Goal: Transaction & Acquisition: Purchase product/service

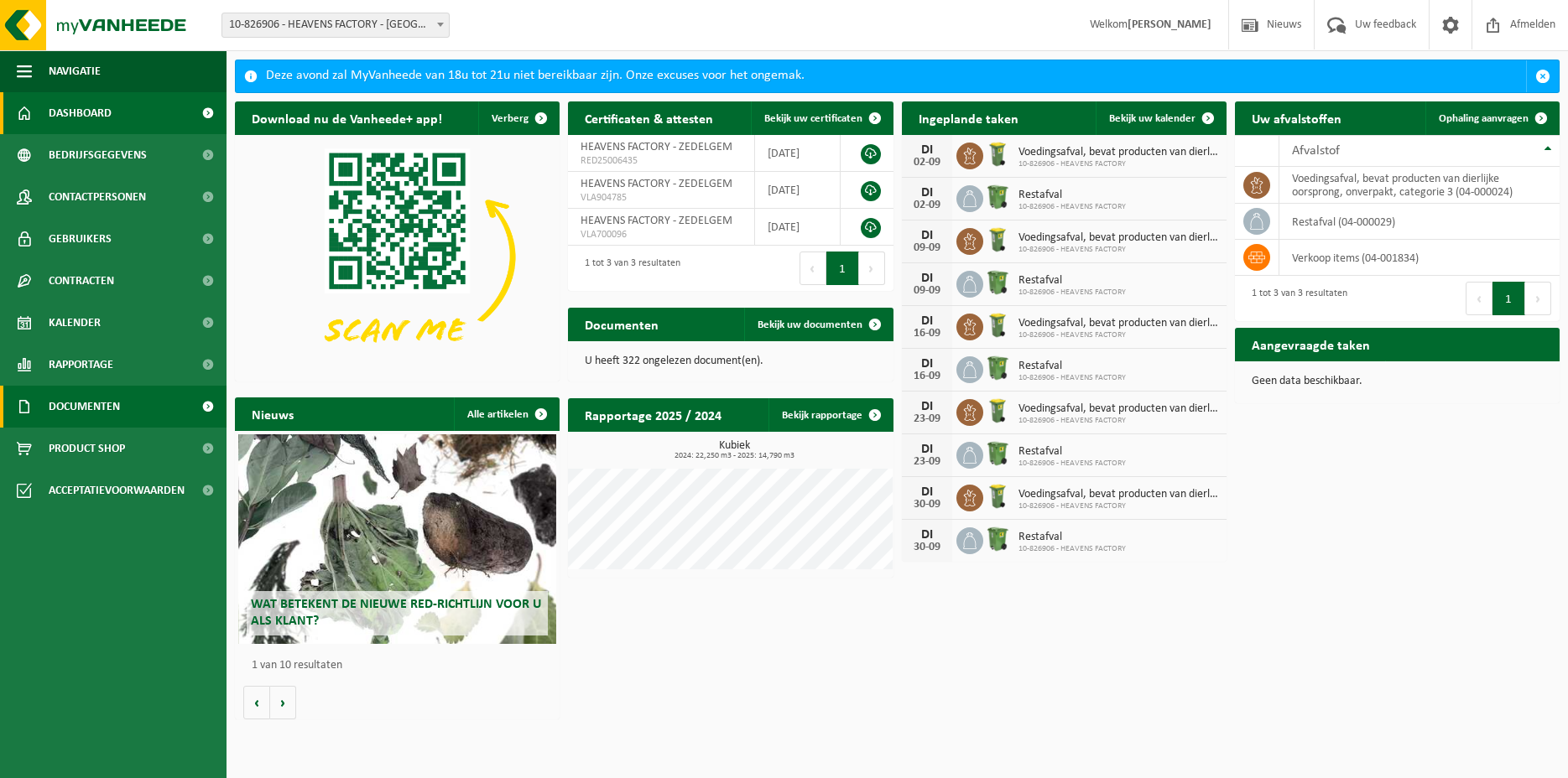
click at [147, 407] on link "Documenten" at bounding box center [113, 407] width 227 height 42
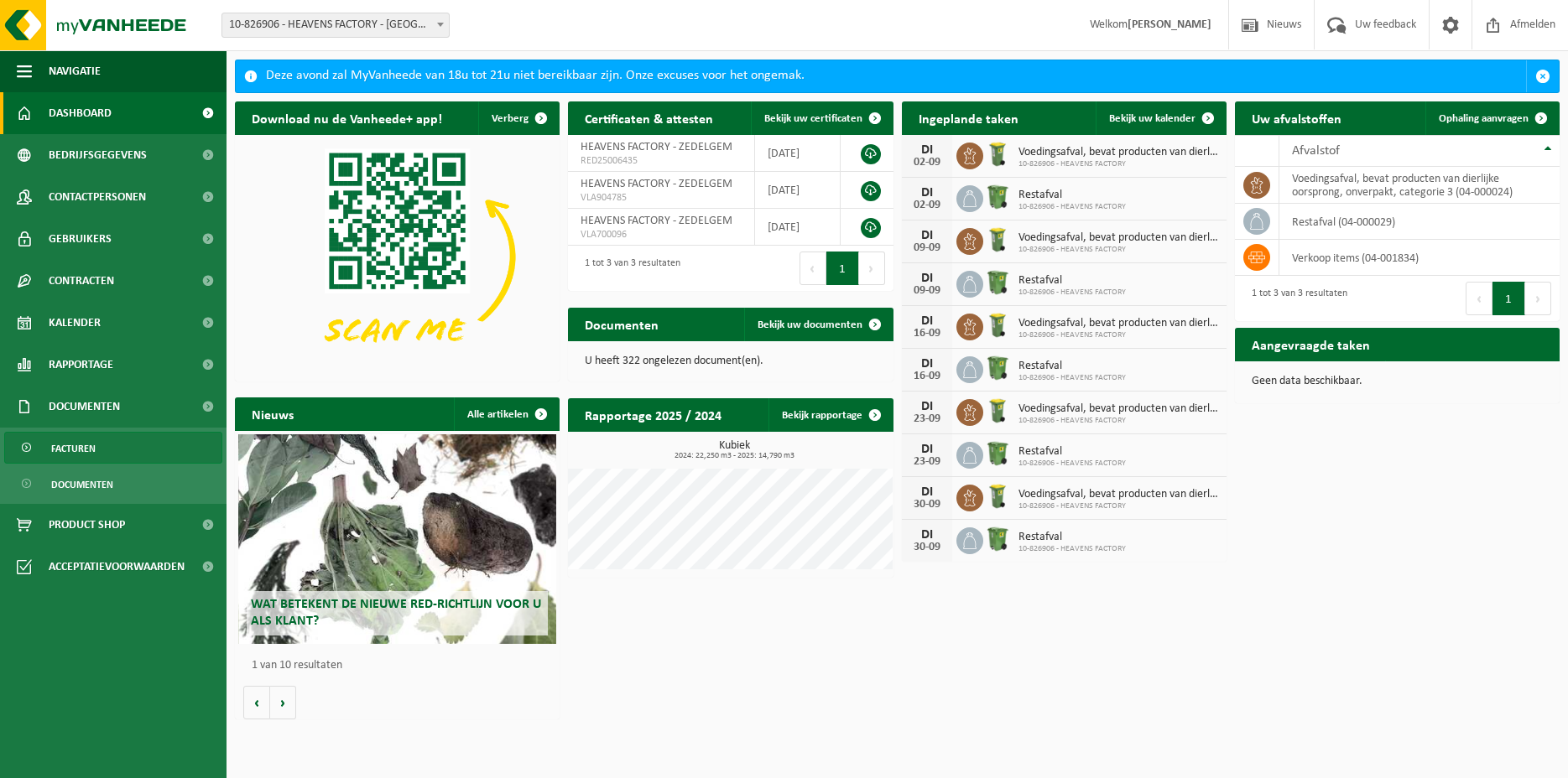
click at [75, 443] on span "Facturen" at bounding box center [73, 449] width 44 height 32
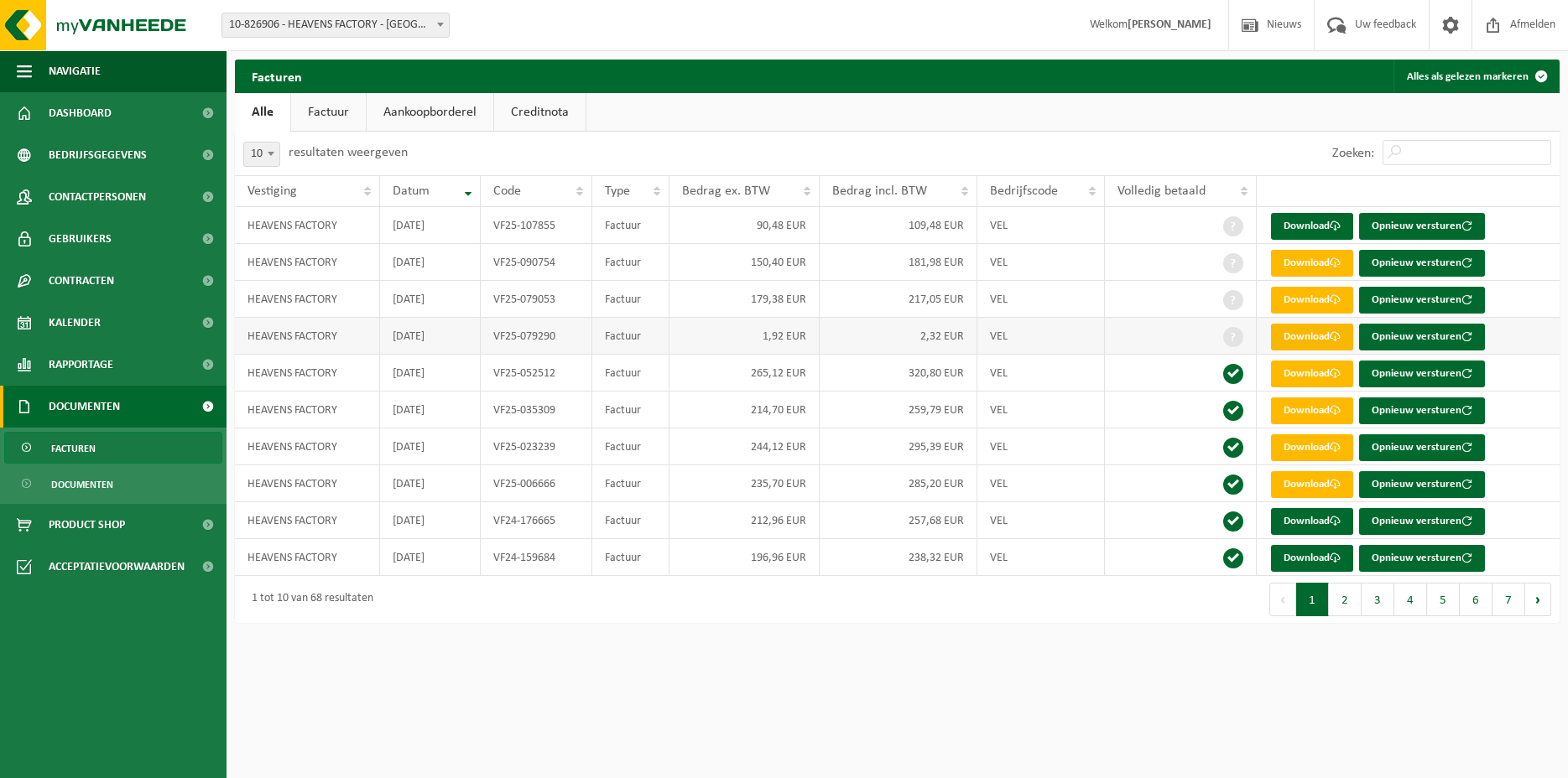
click at [1315, 337] on link "Download" at bounding box center [1313, 337] width 83 height 27
click at [1293, 298] on link "Download" at bounding box center [1313, 300] width 83 height 27
click at [93, 528] on span "Product Shop" at bounding box center [86, 525] width 76 height 42
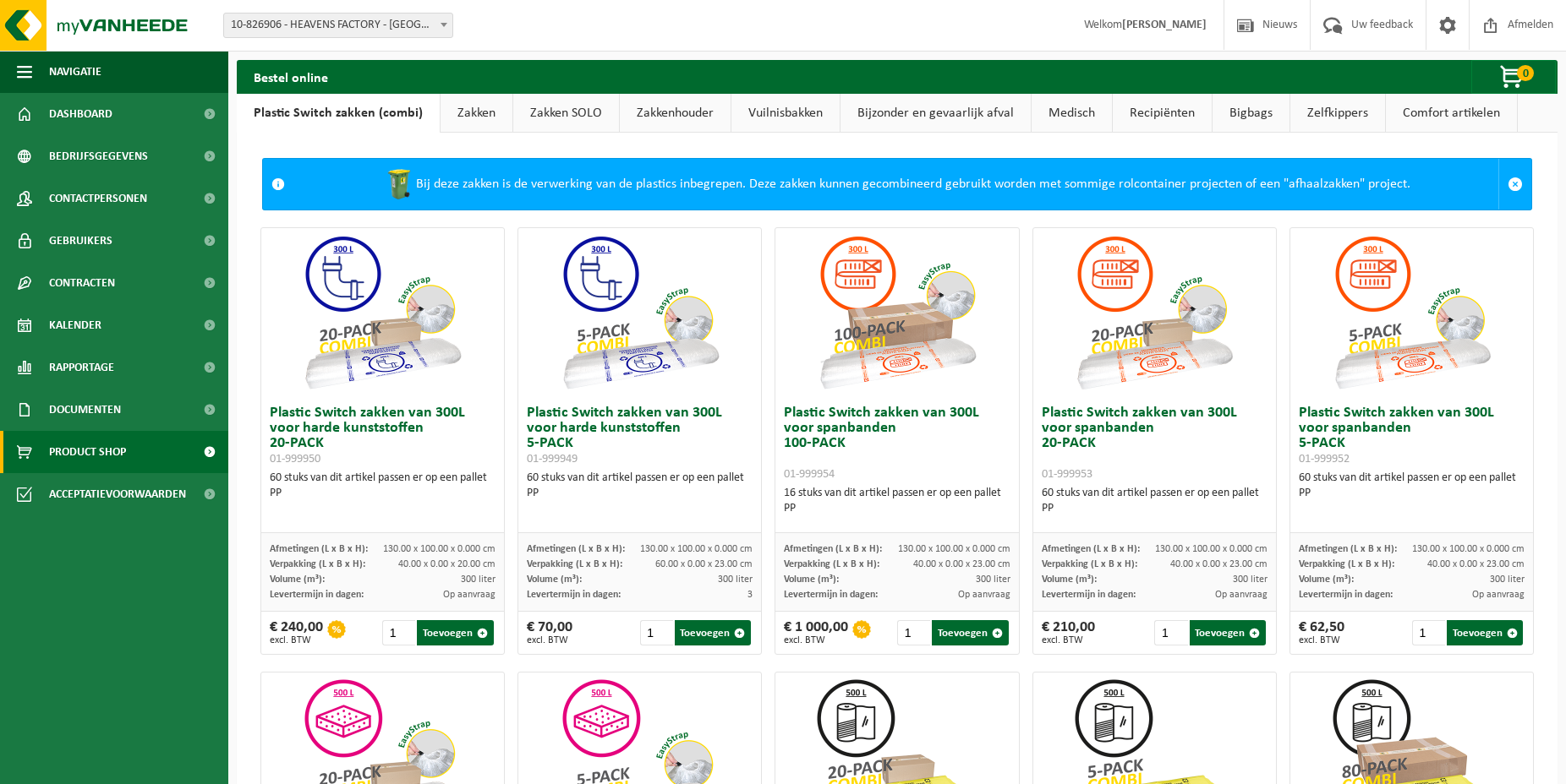
click at [465, 109] on link "Zakken" at bounding box center [476, 112] width 72 height 39
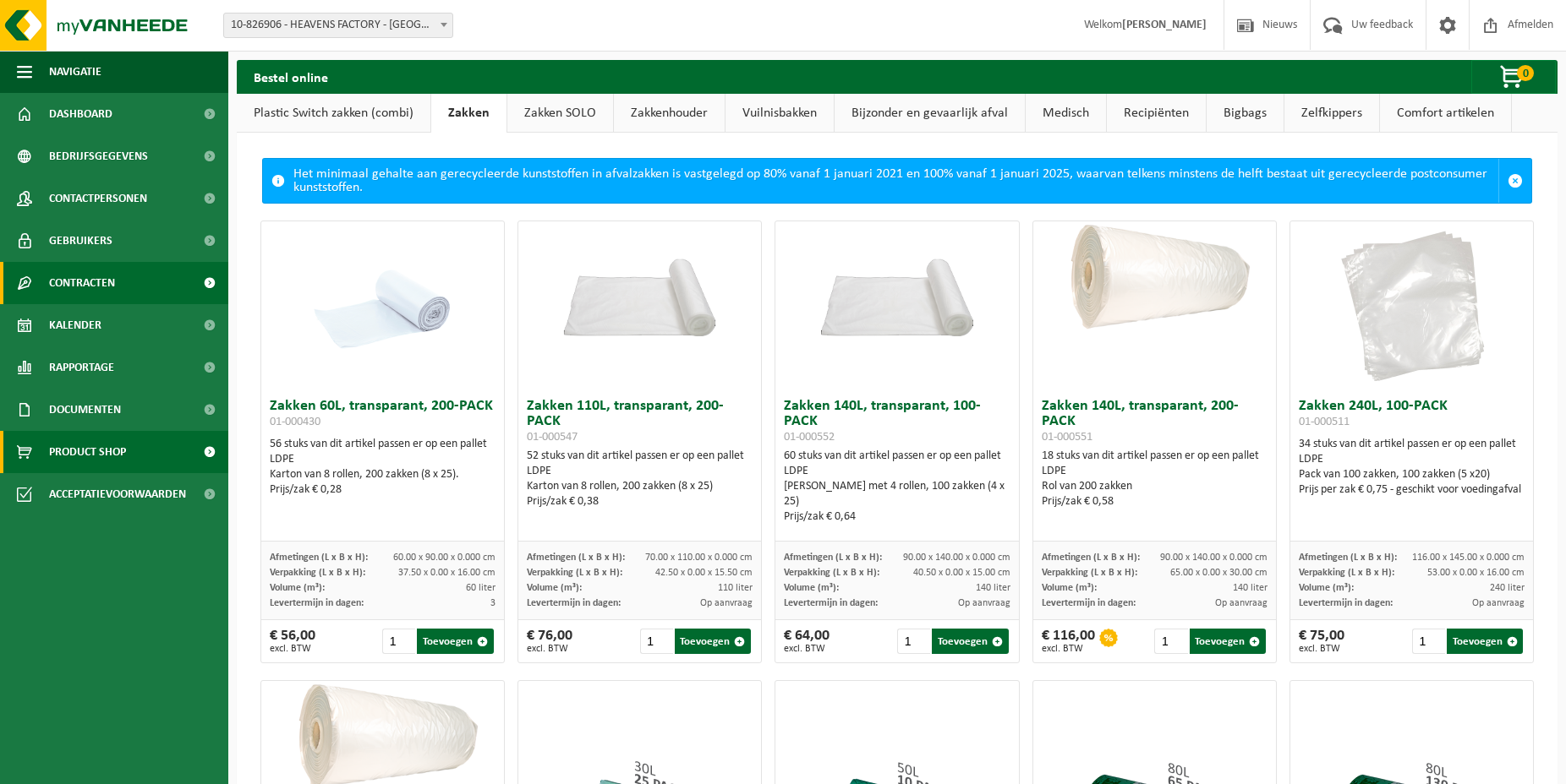
click at [74, 281] on span "Contracten" at bounding box center [82, 282] width 66 height 43
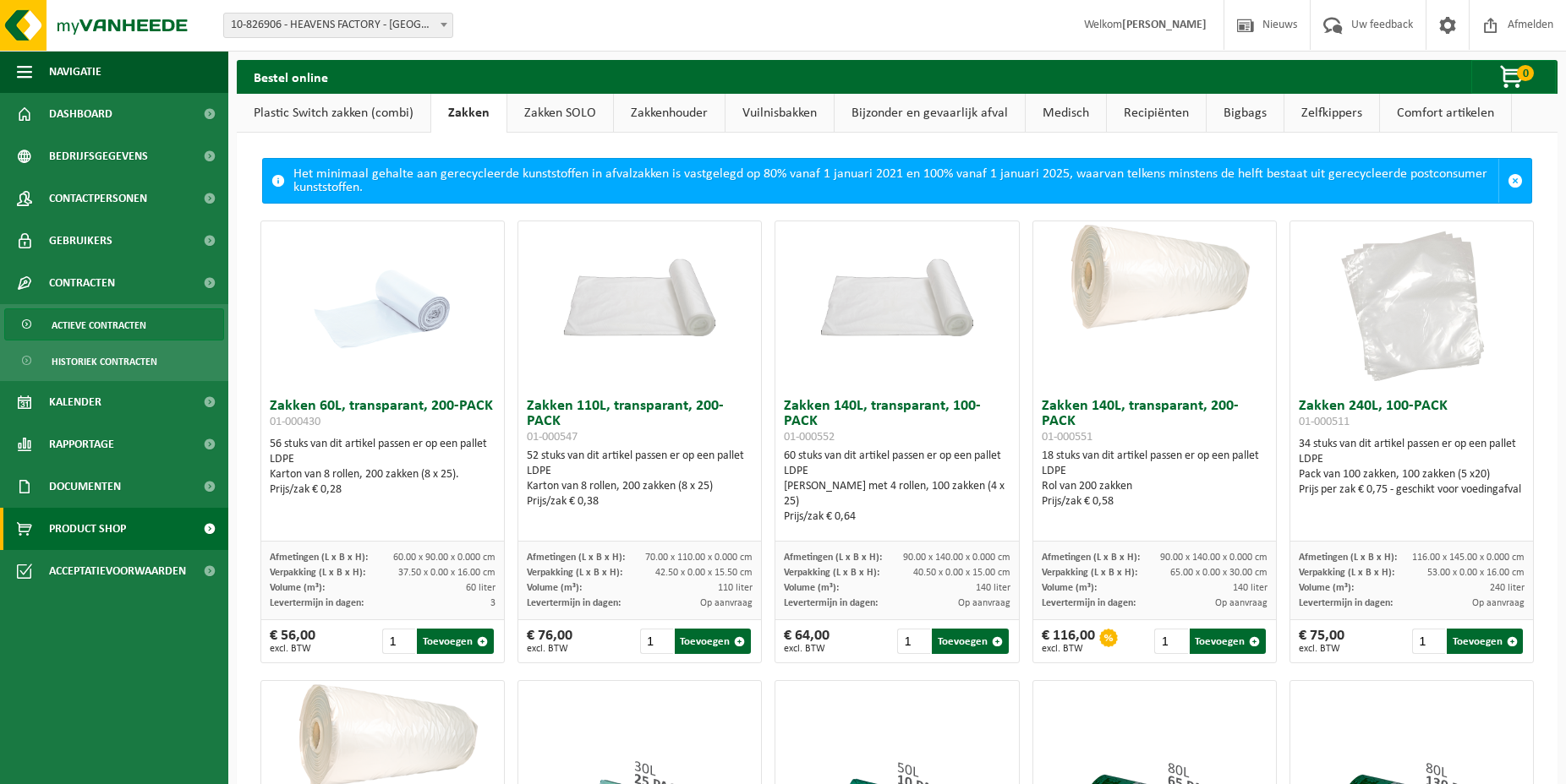
click at [78, 325] on span "Actieve contracten" at bounding box center [99, 325] width 95 height 32
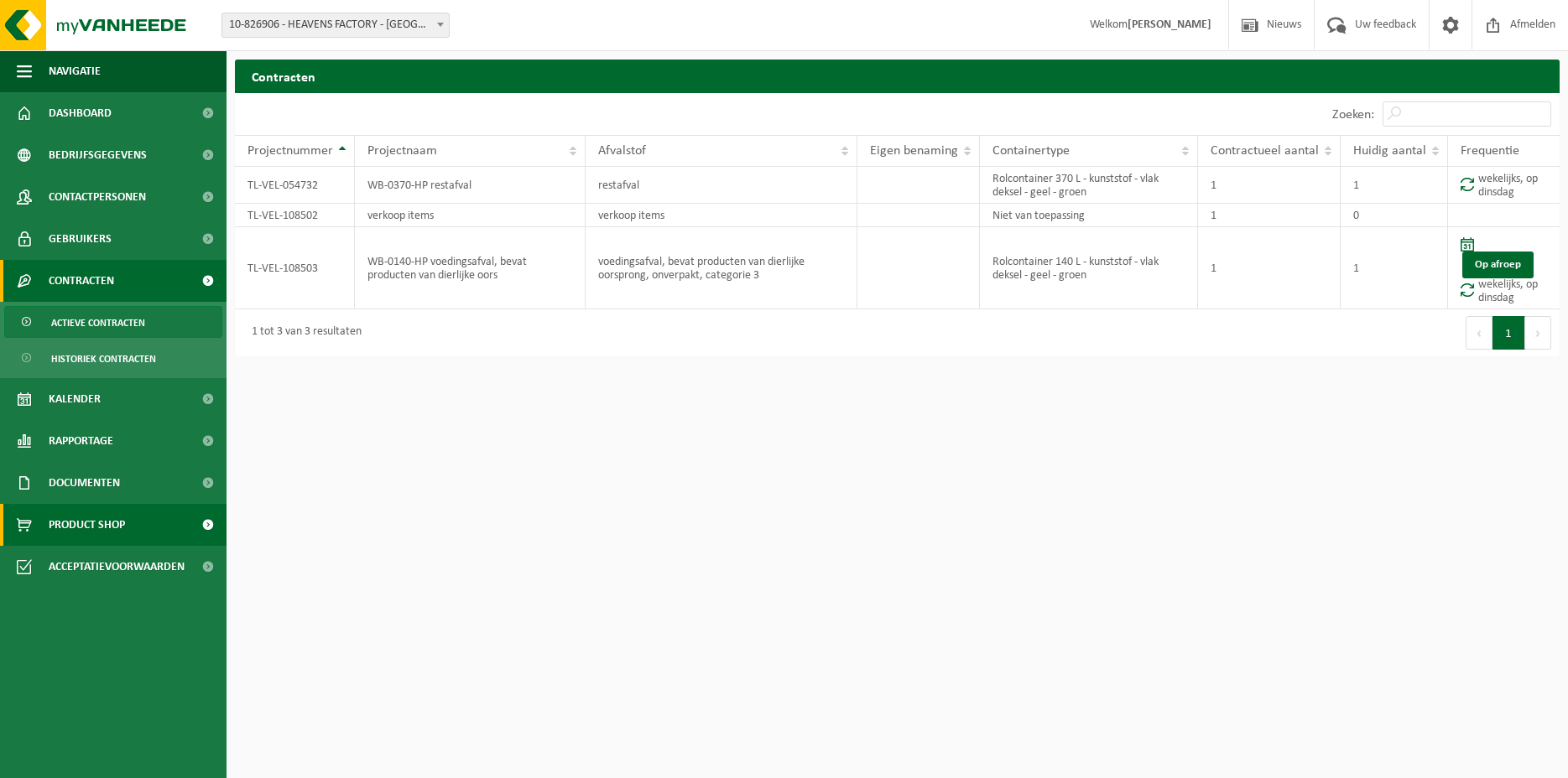
click at [66, 526] on span "Product Shop" at bounding box center [86, 525] width 76 height 42
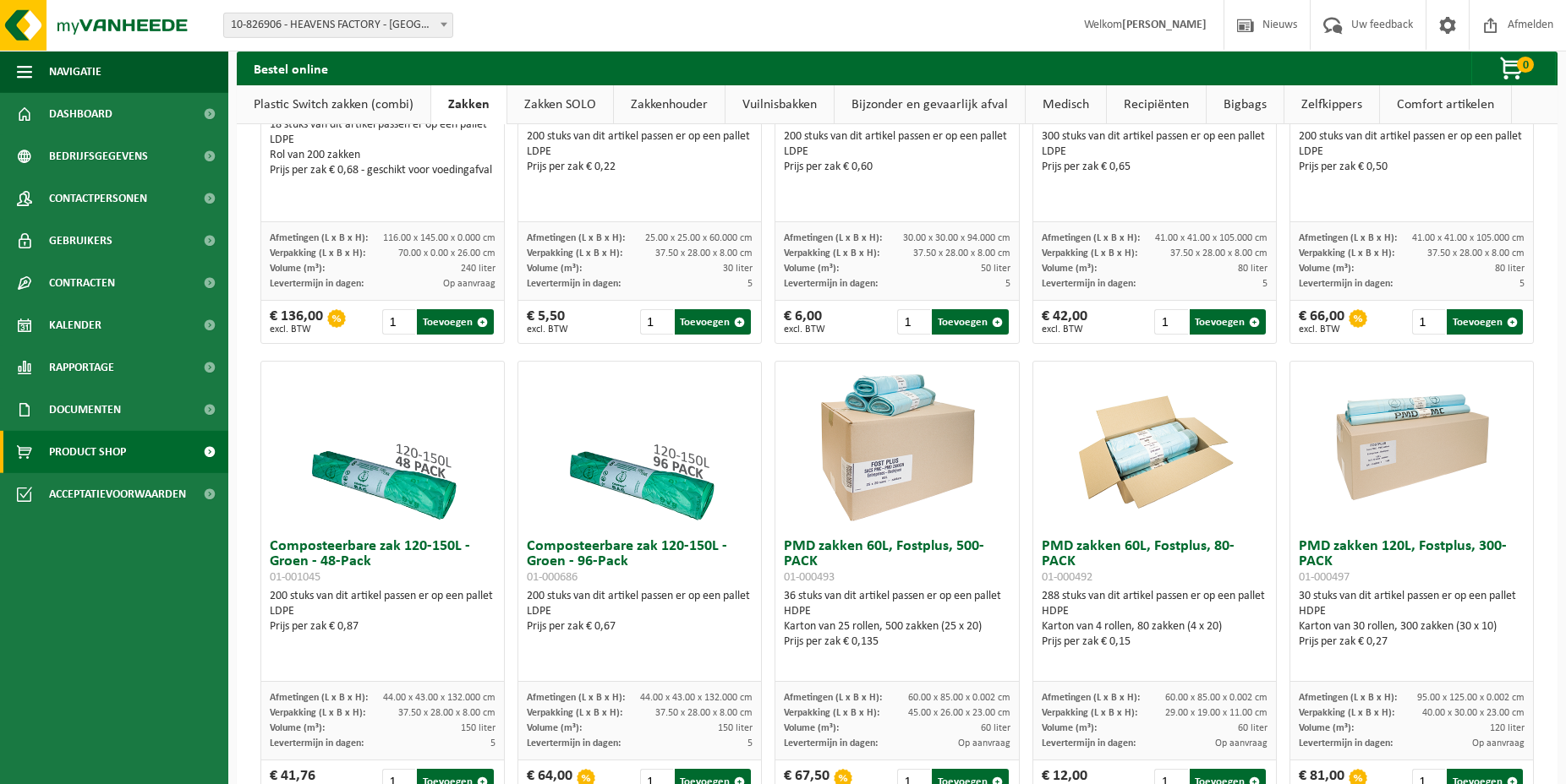
scroll to position [862, 0]
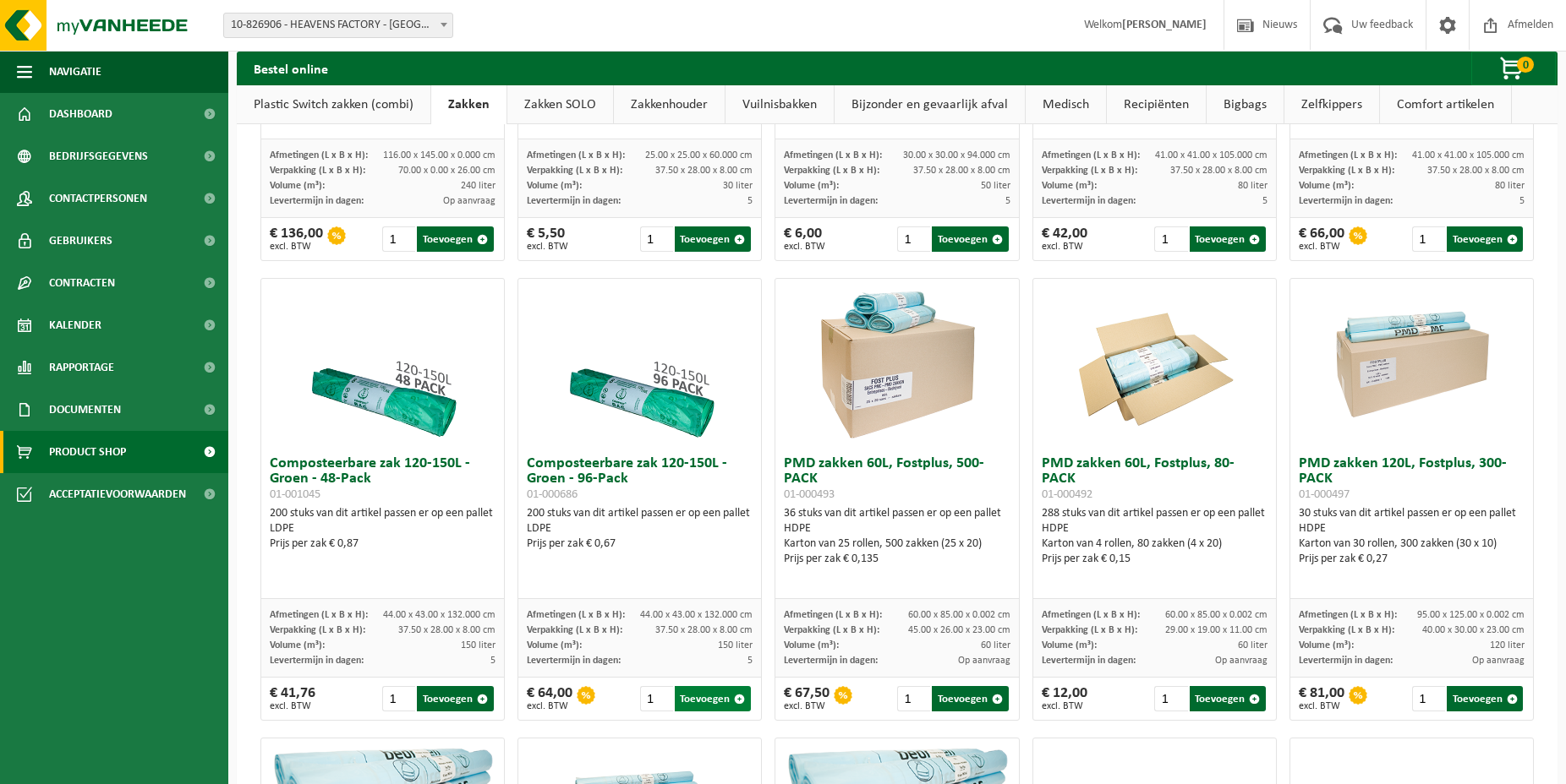
click at [705, 695] on button "Toevoegen" at bounding box center [713, 699] width 77 height 26
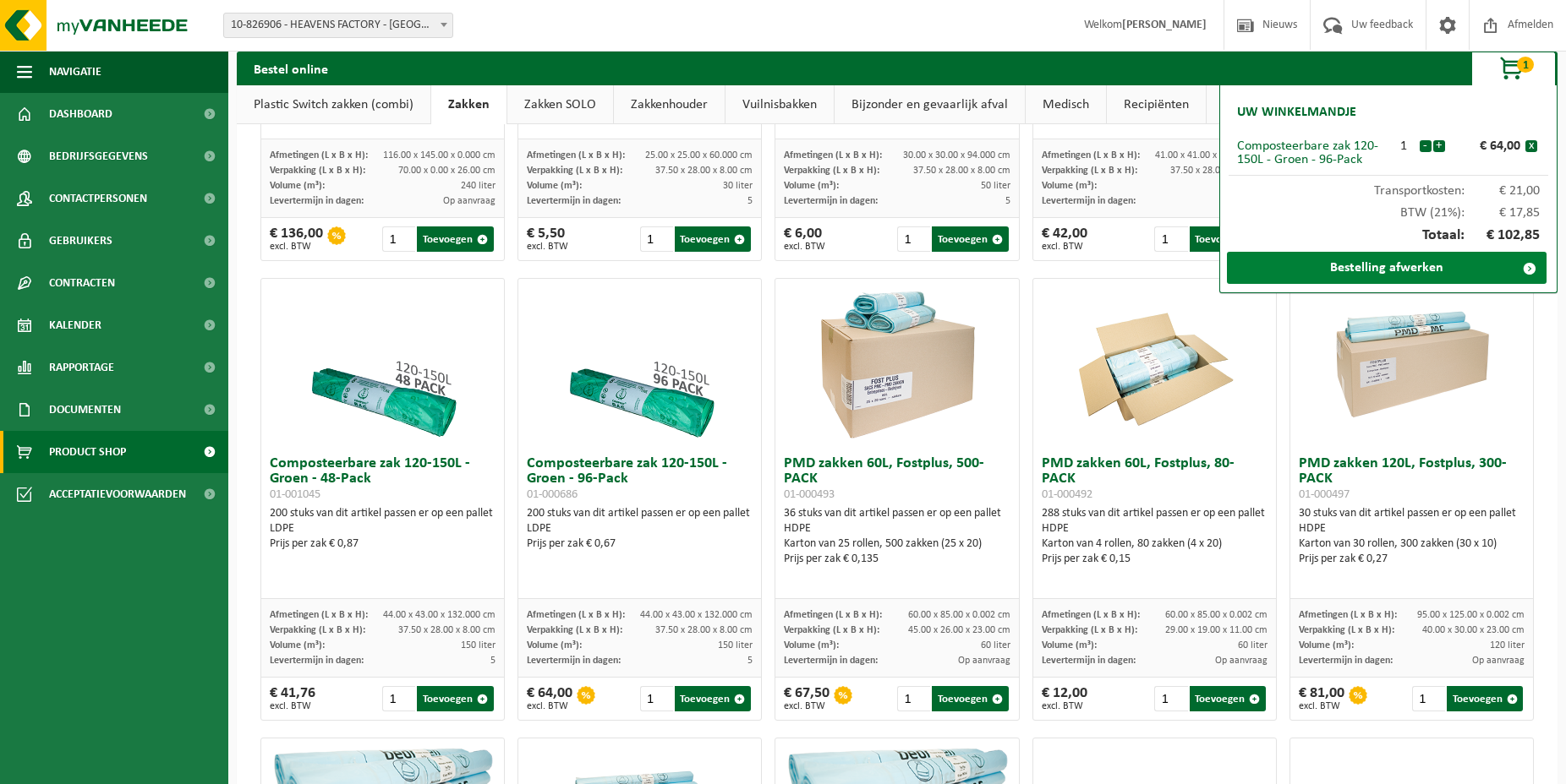
click at [1323, 263] on link "Bestelling afwerken" at bounding box center [1386, 268] width 319 height 32
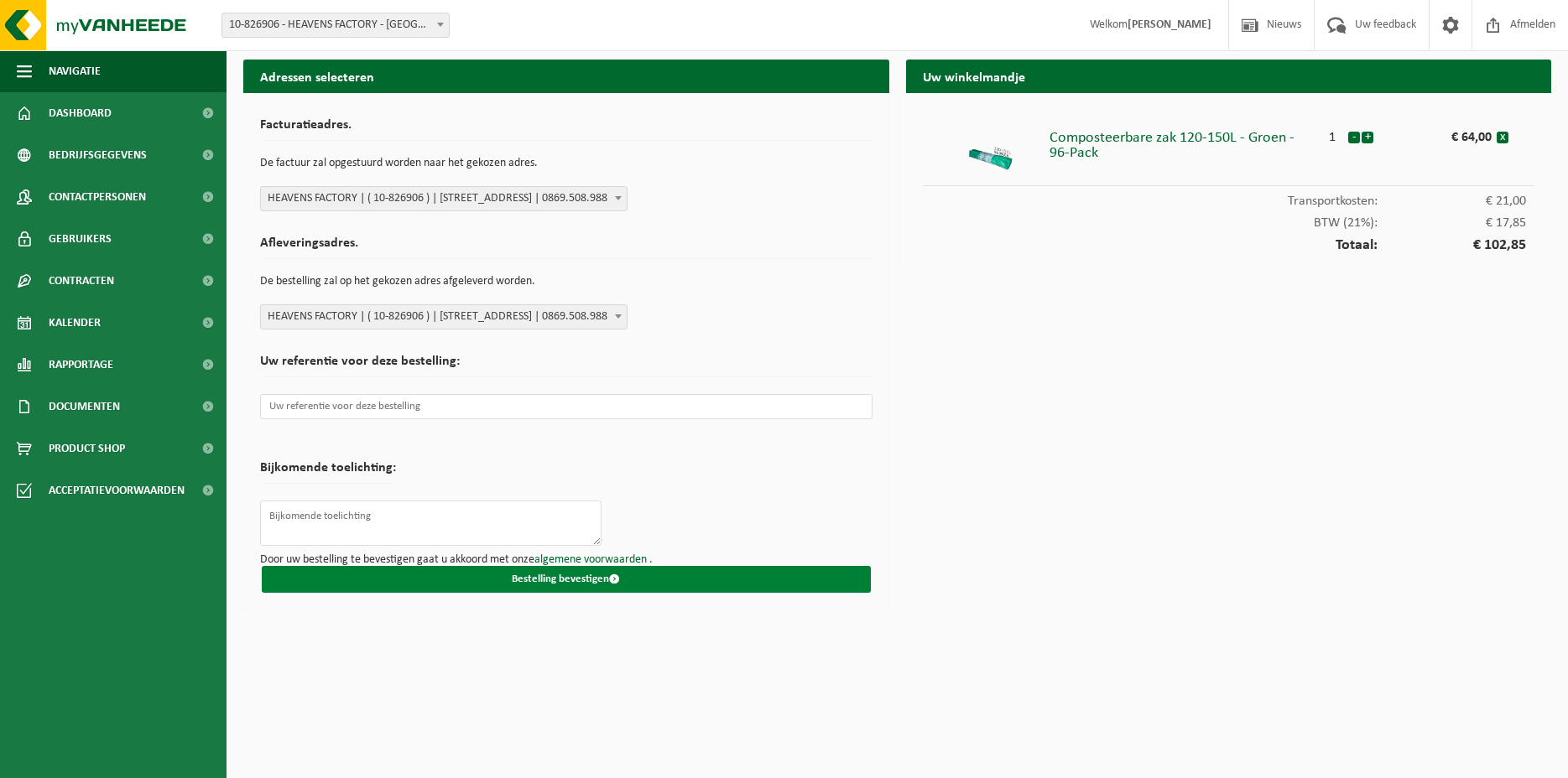
click at [565, 581] on button "Bestelling bevestigen" at bounding box center [566, 579] width 610 height 27
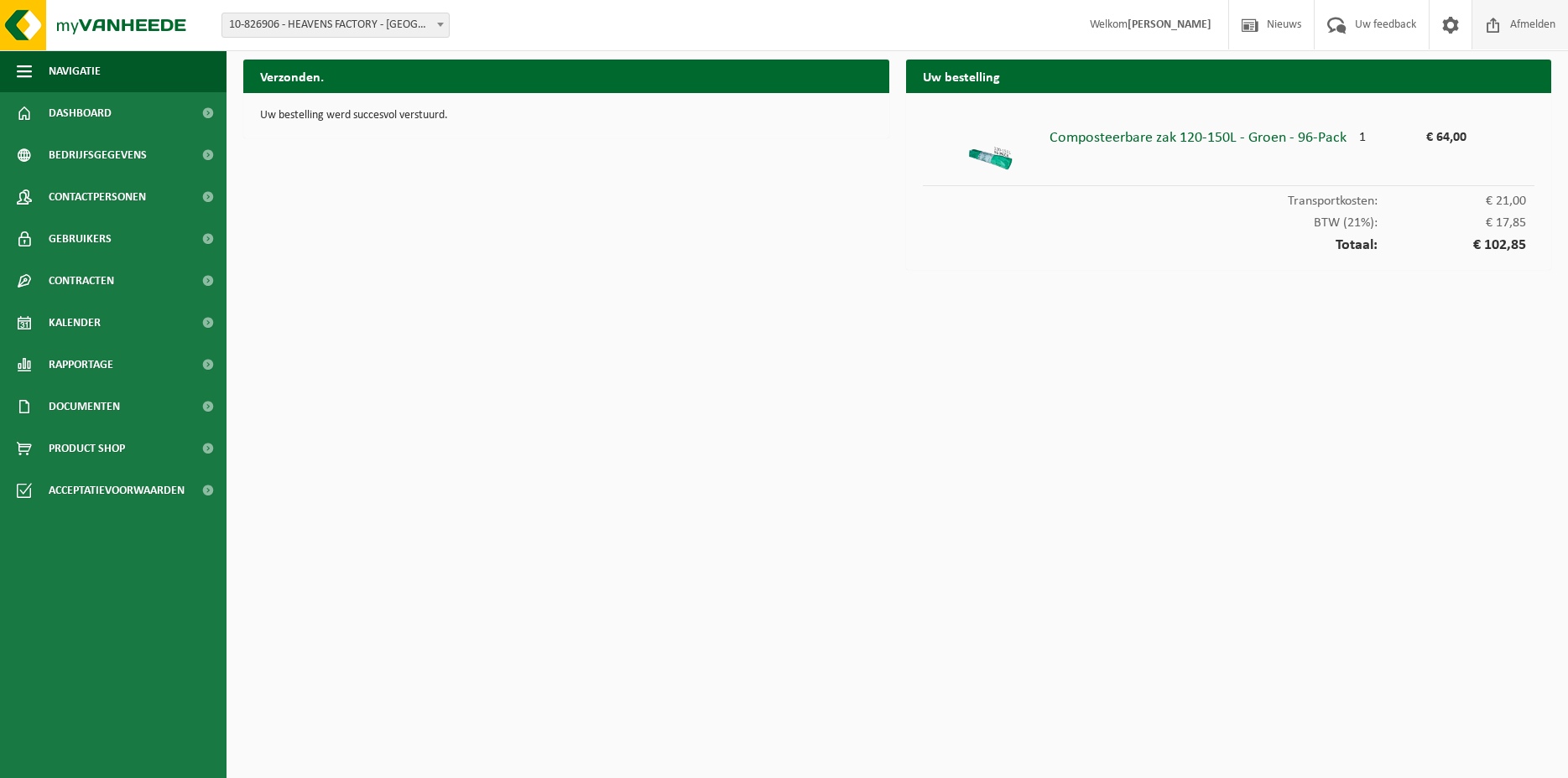
click at [1523, 18] on span "Afmelden" at bounding box center [1532, 24] width 53 height 50
